Goal: Information Seeking & Learning: Learn about a topic

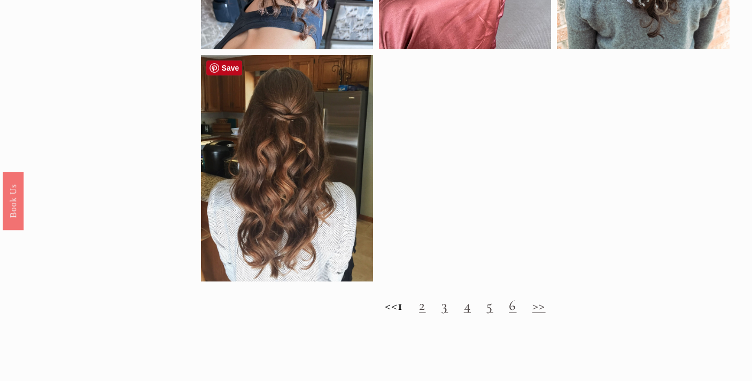
scroll to position [770, 0]
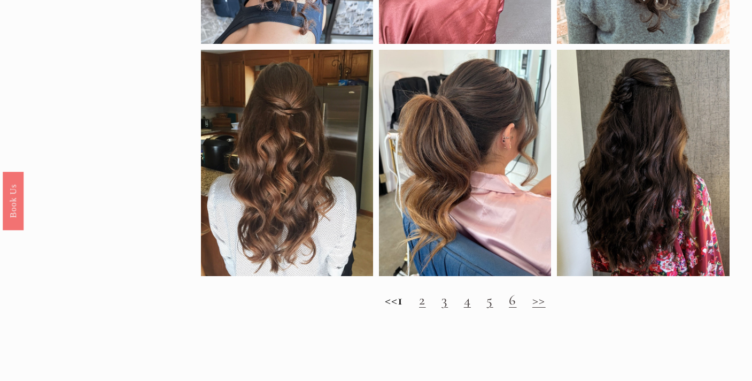
click at [426, 302] on link "2" at bounding box center [422, 300] width 6 height 18
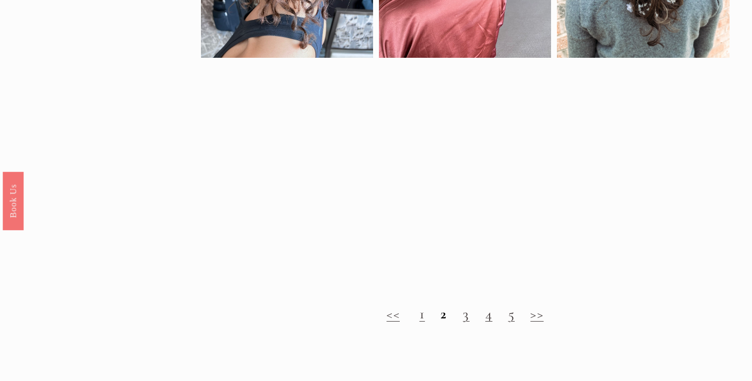
scroll to position [766, 0]
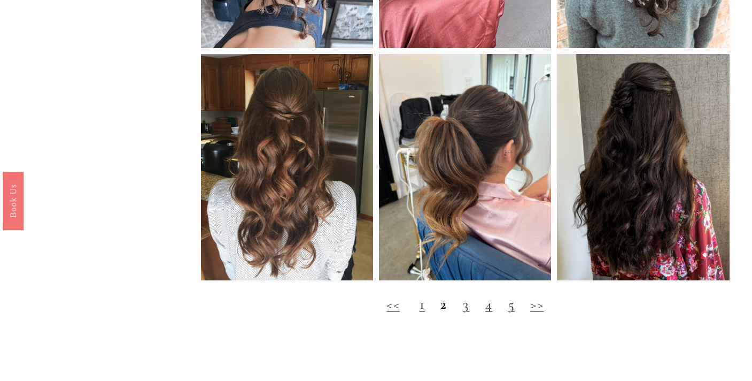
click at [465, 309] on link "3" at bounding box center [466, 304] width 6 height 18
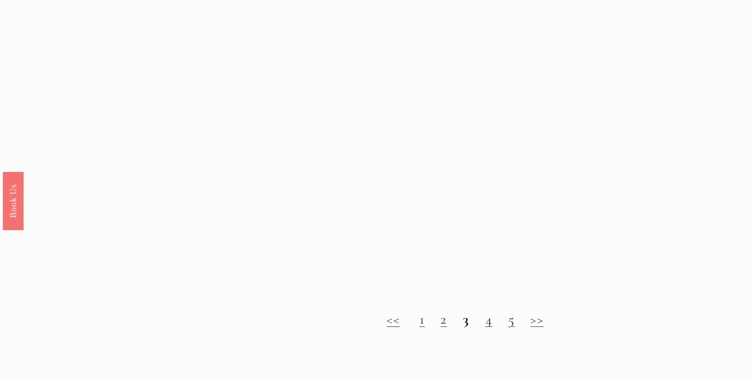
scroll to position [942, 0]
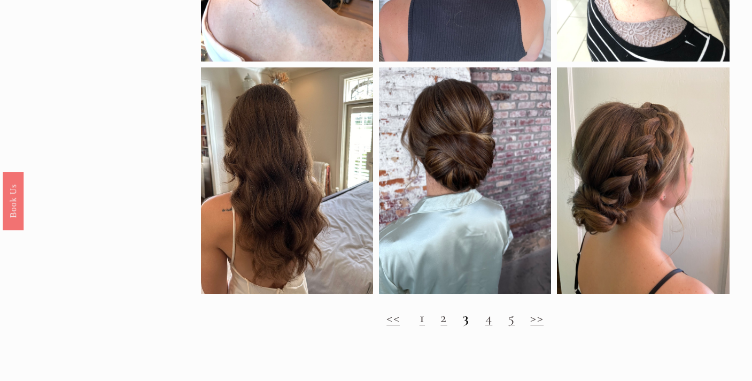
click at [489, 319] on link "4" at bounding box center [488, 318] width 7 height 18
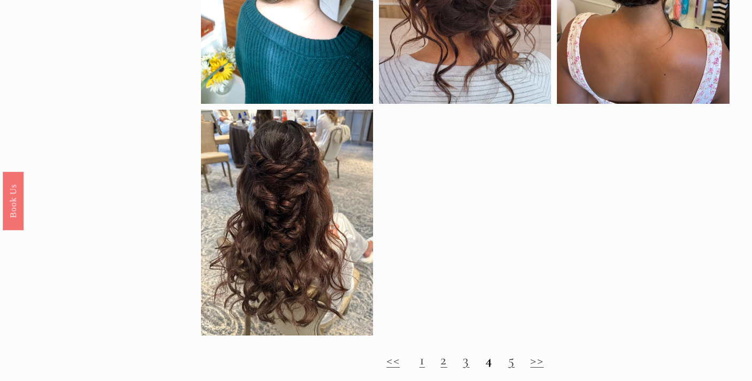
scroll to position [733, 0]
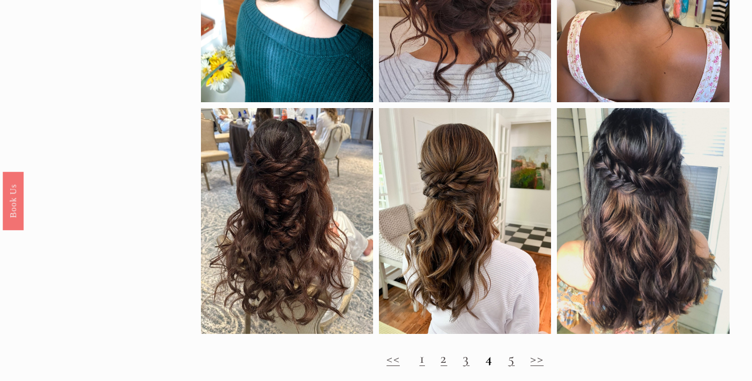
click at [512, 359] on link "5" at bounding box center [511, 358] width 6 height 18
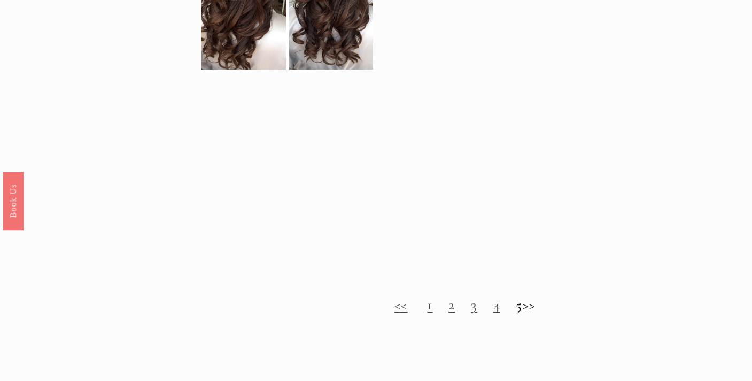
scroll to position [857, 0]
